Goal: Task Accomplishment & Management: Manage account settings

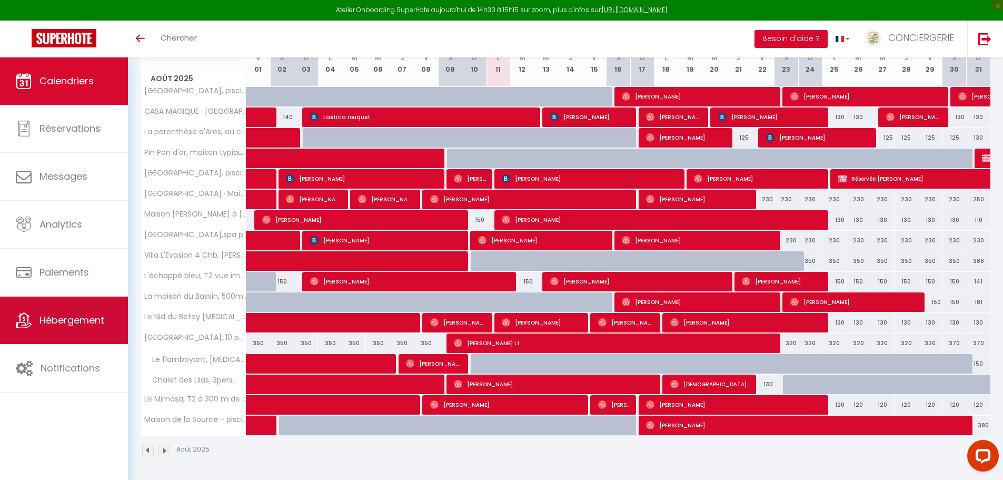
click at [57, 321] on span "Hébergement" at bounding box center [71, 319] width 65 height 13
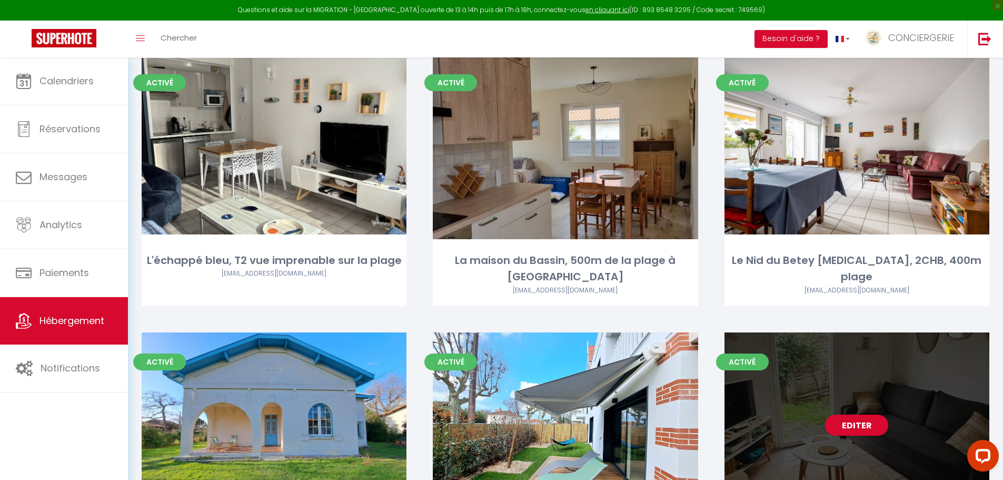
scroll to position [1001, 0]
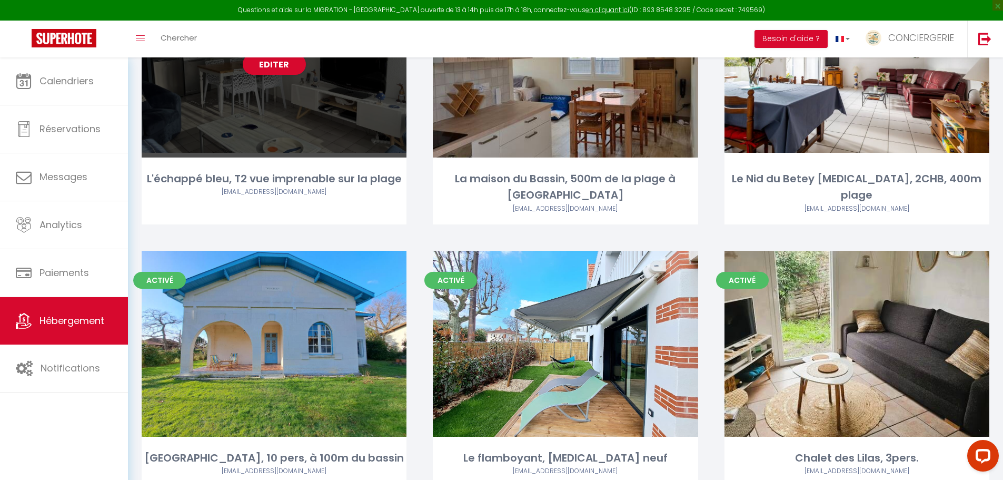
click at [305, 143] on div "Editer" at bounding box center [274, 65] width 265 height 186
click at [289, 184] on div "L'échappé bleu, T2 vue imprenable sur la plage" at bounding box center [274, 179] width 265 height 16
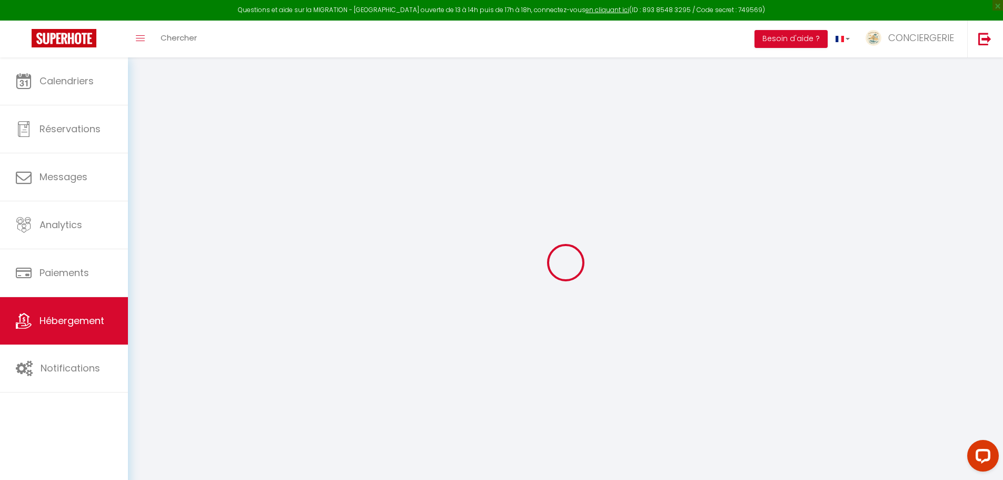
select select
checkbox input "false"
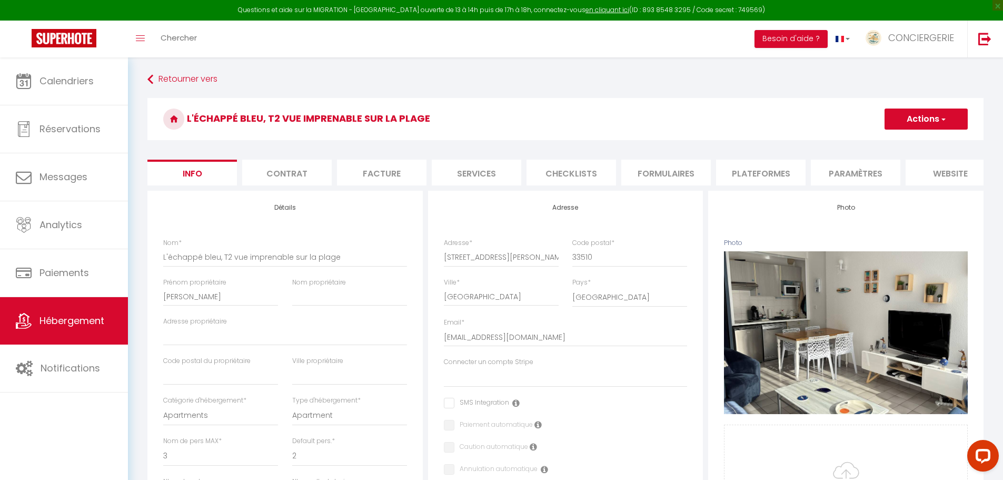
select select
checkbox input "false"
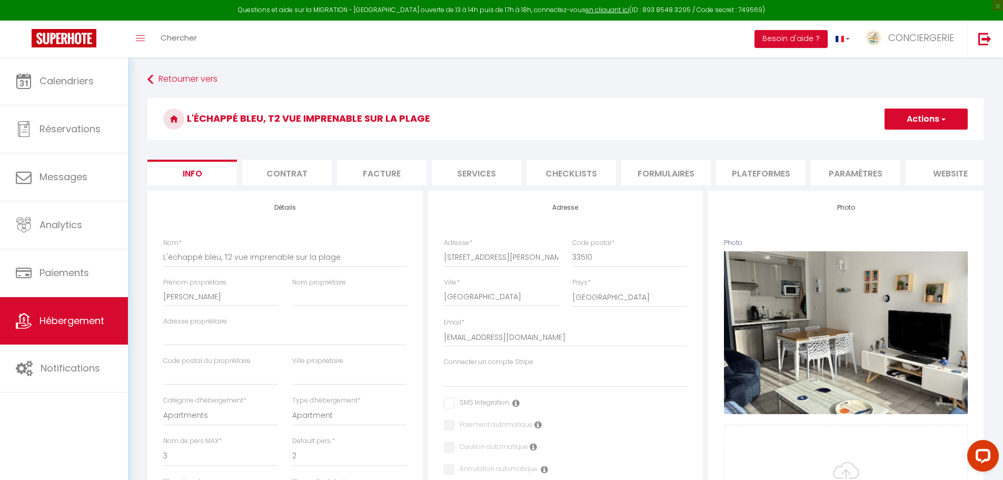
click at [301, 169] on li "Contrat" at bounding box center [287, 173] width 90 height 26
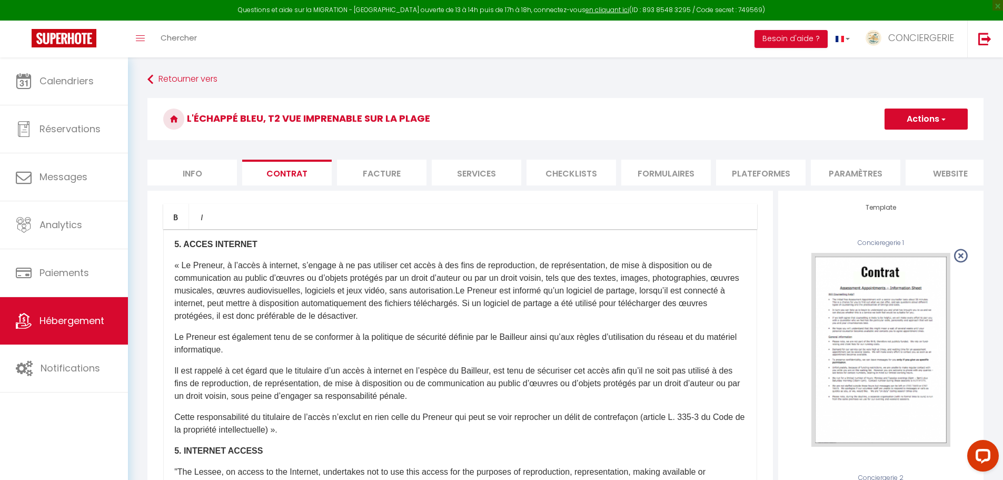
scroll to position [839, 0]
